Goal: Task Accomplishment & Management: Complete application form

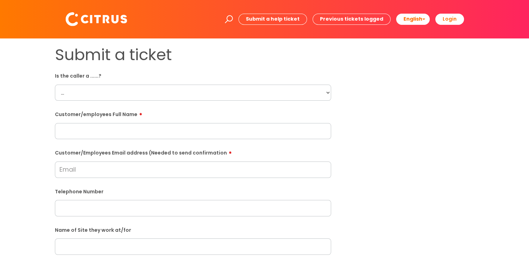
click at [111, 97] on select "... Citrus Customer Citrus Employee [DEMOGRAPHIC_DATA] Supplier" at bounding box center [193, 93] width 276 height 16
select select "Citrus Employee"
click at [55, 85] on select "... Citrus Customer Citrus Employee [DEMOGRAPHIC_DATA] Supplier" at bounding box center [193, 93] width 276 height 16
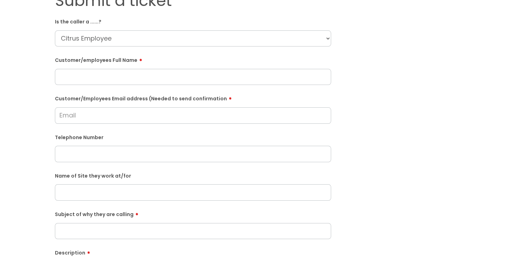
scroll to position [74, 0]
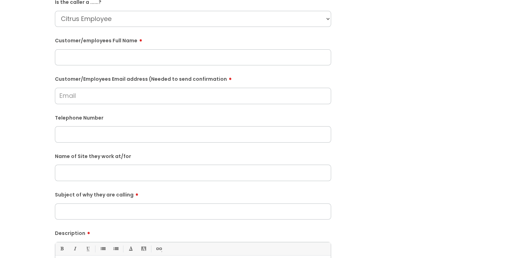
click at [103, 134] on input "text" at bounding box center [193, 134] width 276 height 16
paste input "07916878533"
type input "07916878533"
click at [96, 99] on input "Customer/Employees Email address (Needed to send confirmation" at bounding box center [193, 96] width 276 height 16
click at [71, 95] on input "[EMAIL_ADDRESS][DOMAIN_NAME]" at bounding box center [193, 96] width 276 height 16
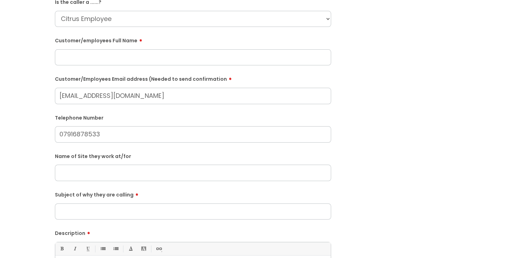
type input "[EMAIL_ADDRESS][DOMAIN_NAME]"
click at [137, 177] on input "text" at bounding box center [193, 173] width 276 height 16
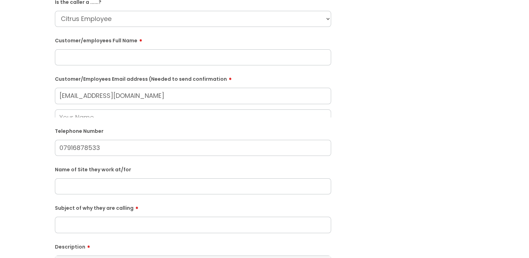
click at [137, 177] on div "Name of Site they work at/for" at bounding box center [193, 178] width 276 height 31
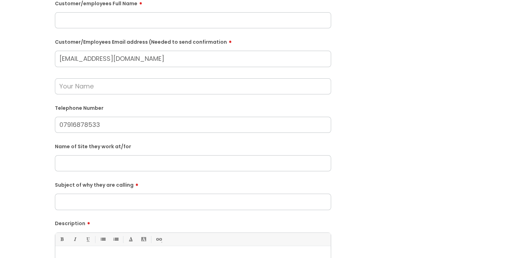
scroll to position [125, 0]
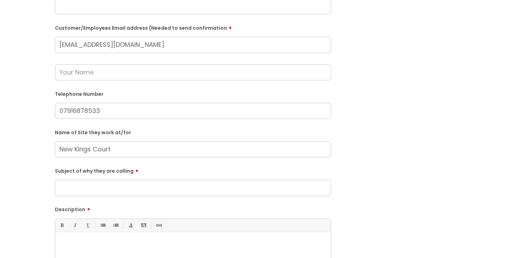
type input "New Kings Court"
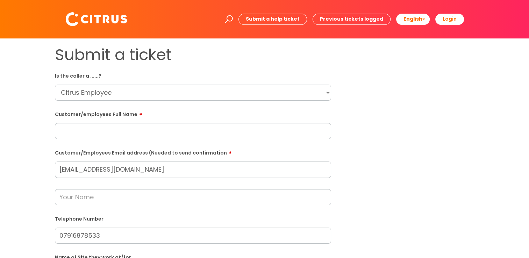
click at [101, 129] on input "text" at bounding box center [193, 131] width 276 height 16
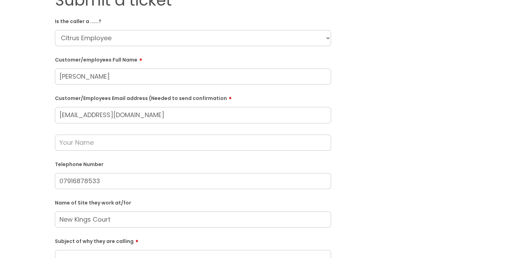
scroll to position [58, 0]
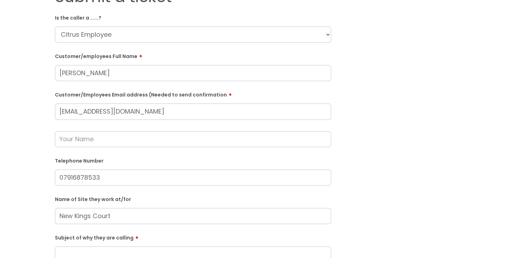
type input "[PERSON_NAME]"
click at [106, 138] on input "text" at bounding box center [193, 139] width 276 height 16
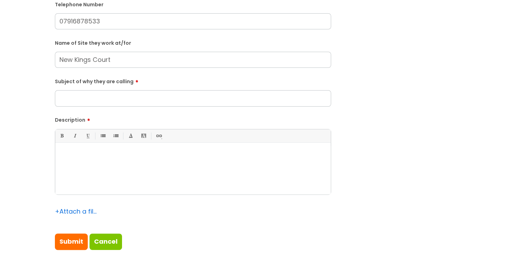
scroll to position [225, 0]
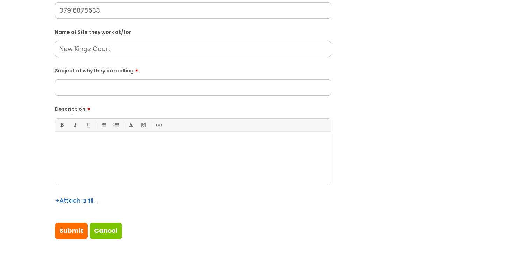
type input "[PERSON_NAME]"
click at [130, 84] on input "Subject of why they are calling" at bounding box center [193, 87] width 276 height 16
type input "Cannot clock in"
click at [123, 147] on div at bounding box center [192, 159] width 275 height 48
click at [319, 243] on div "Submit a ticket Is the caller a ......? ... Citrus Customer Citrus Employee [DE…" at bounding box center [193, 35] width 286 height 430
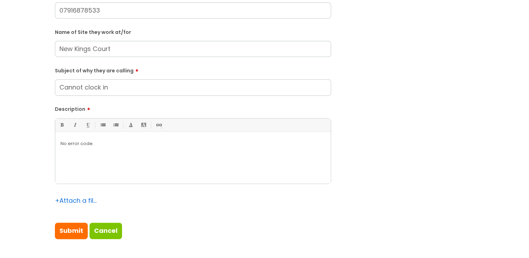
click at [147, 153] on div "No error code." at bounding box center [192, 159] width 275 height 48
click at [78, 230] on input "Submit" at bounding box center [71, 231] width 33 height 16
type input "Please Wait..."
